Goal: Find contact information: Find contact information

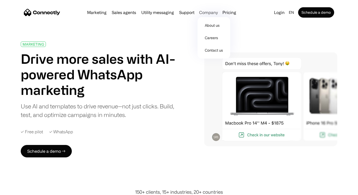
click at [212, 12] on div "Company" at bounding box center [208, 12] width 19 height 7
click at [211, 25] on link "About us" at bounding box center [214, 25] width 29 height 12
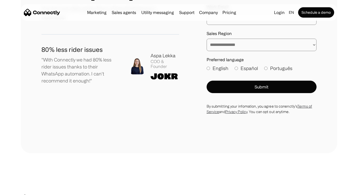
scroll to position [807, 0]
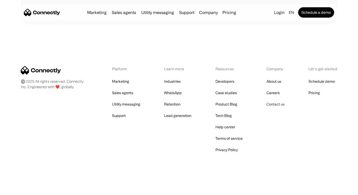
click at [276, 104] on link "Contact us" at bounding box center [276, 104] width 18 height 7
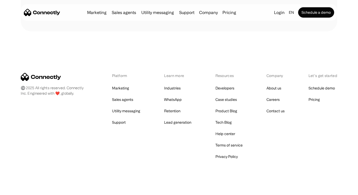
scroll to position [399, 0]
